Goal: Task Accomplishment & Management: Manage account settings

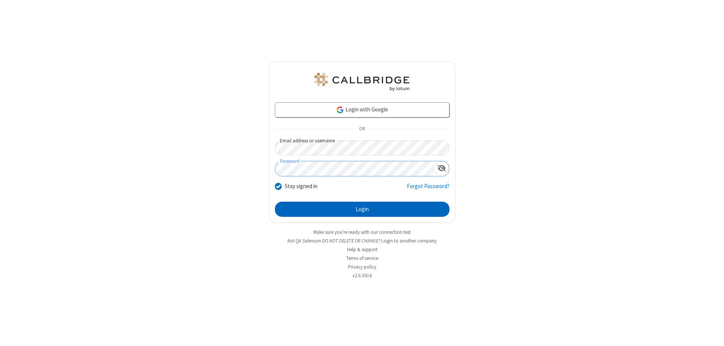
click at [362, 209] on button "Login" at bounding box center [362, 208] width 175 height 15
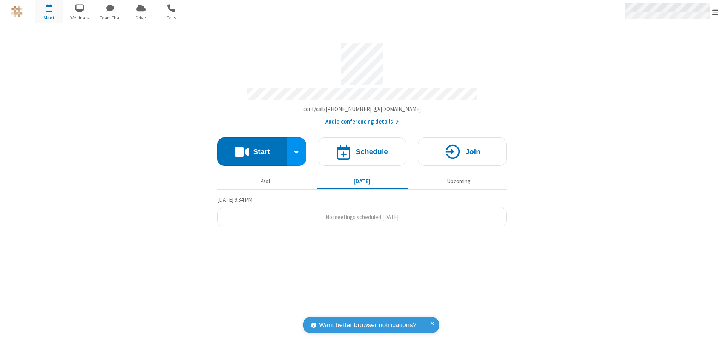
click at [716, 12] on span "Open menu" at bounding box center [716, 12] width 6 height 8
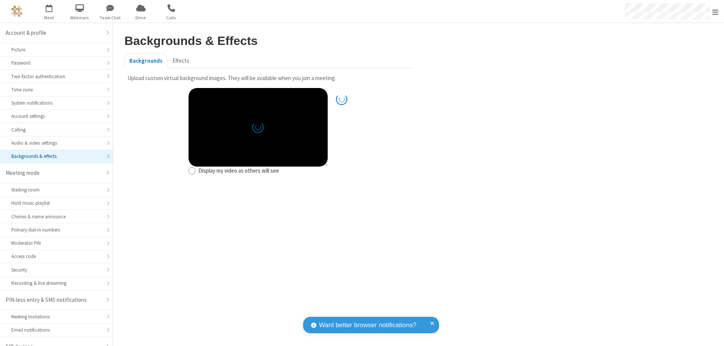
scroll to position [11, 0]
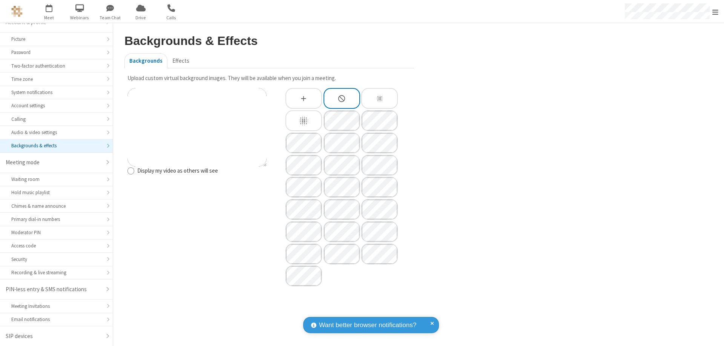
type input "C:\fakepath\virtual_background_test.jpg"
